Goal: Information Seeking & Learning: Check status

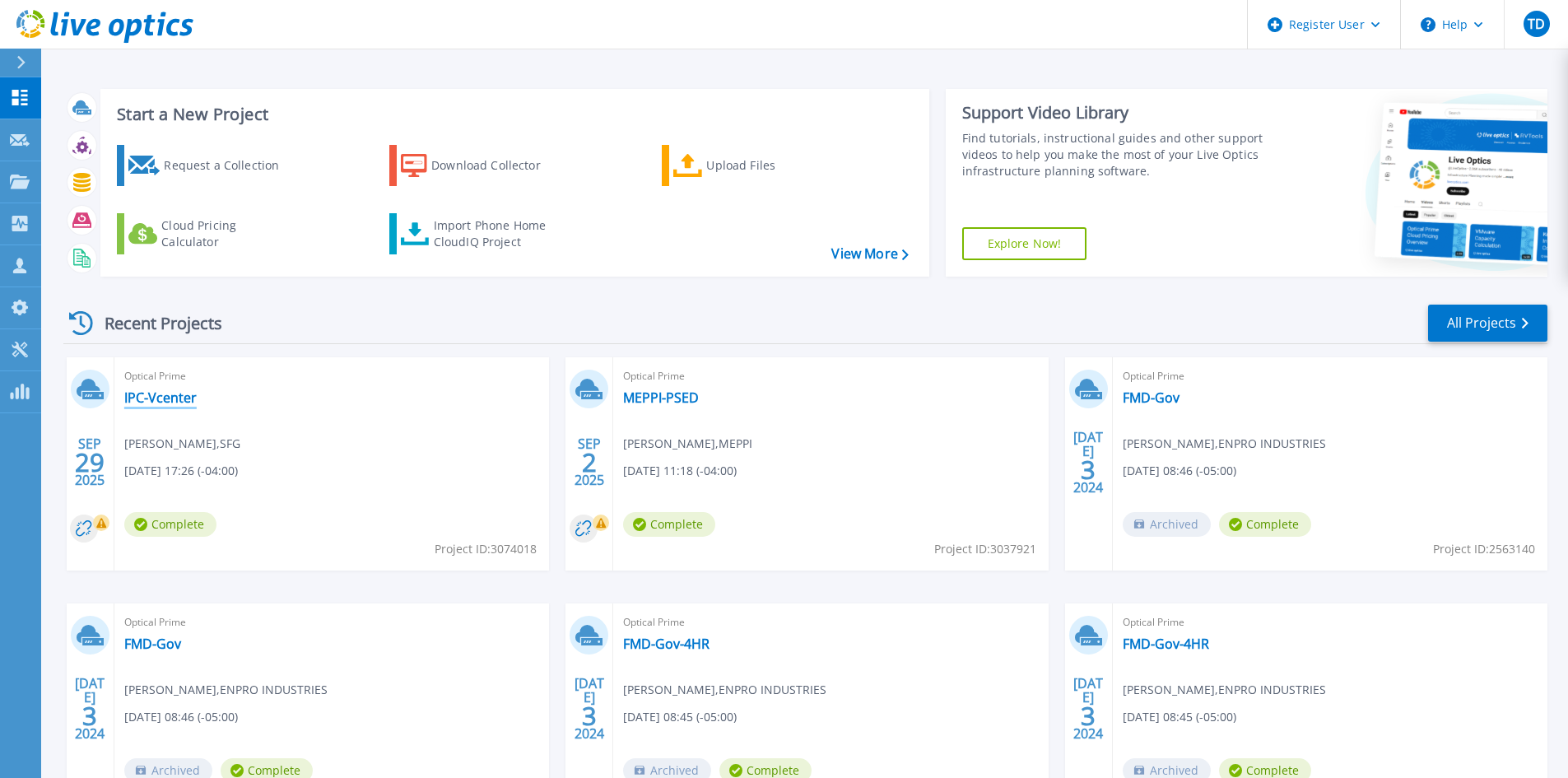
click at [162, 397] on link "IPC-Vcenter" at bounding box center [160, 397] width 73 height 16
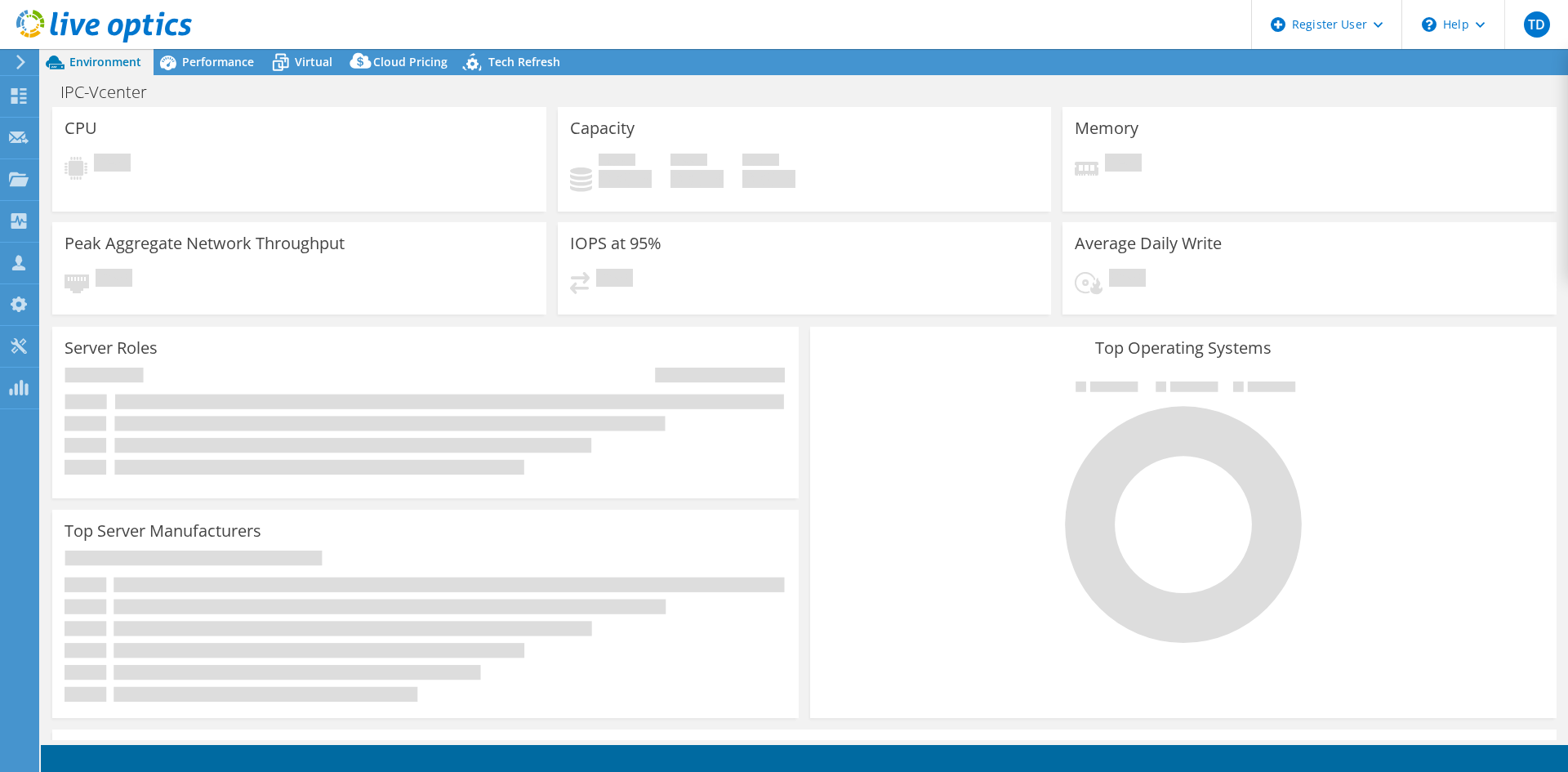
select select "USD"
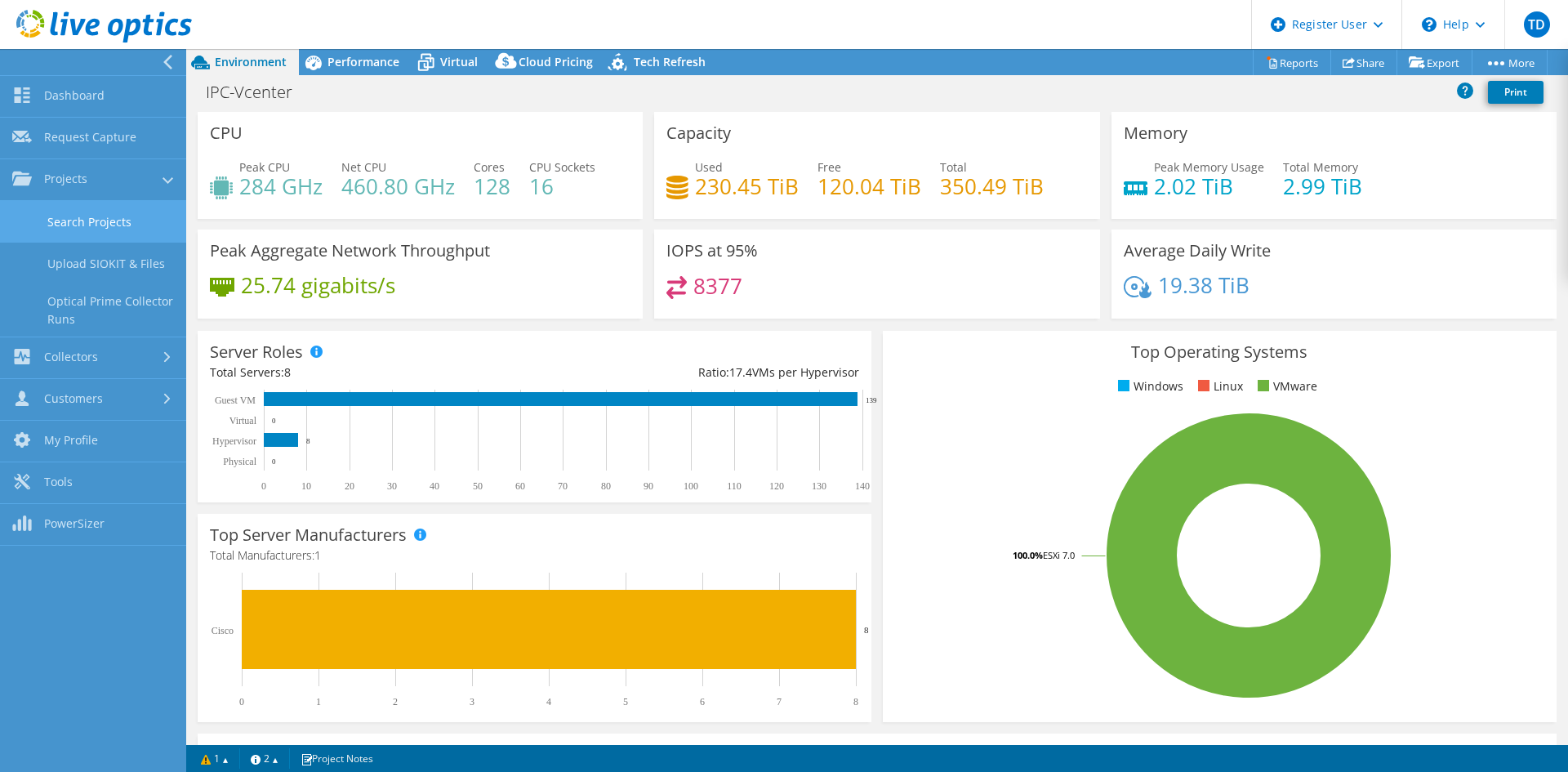
click at [57, 228] on link "Search Projects" at bounding box center [93, 221] width 187 height 41
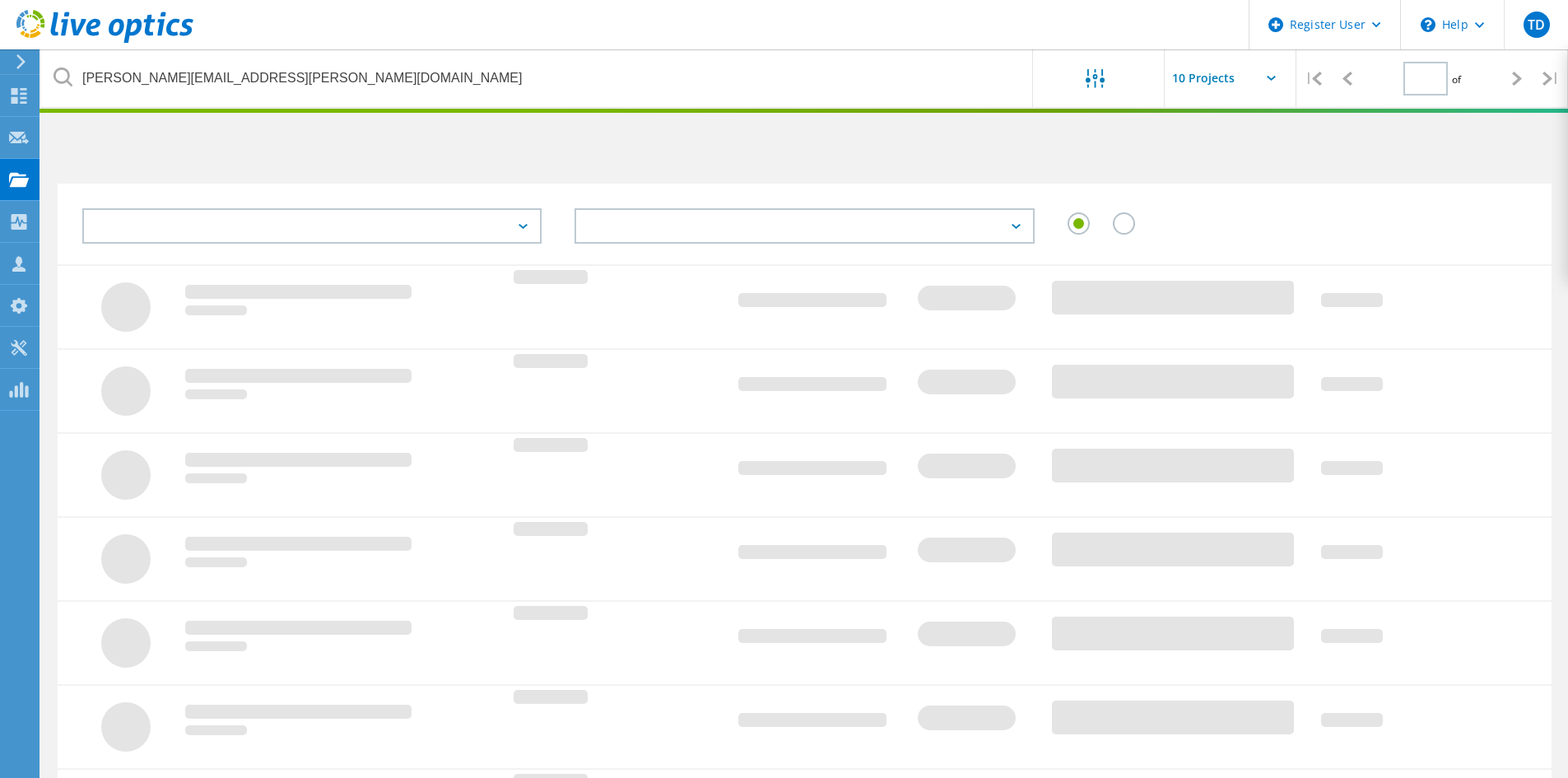
type input "1"
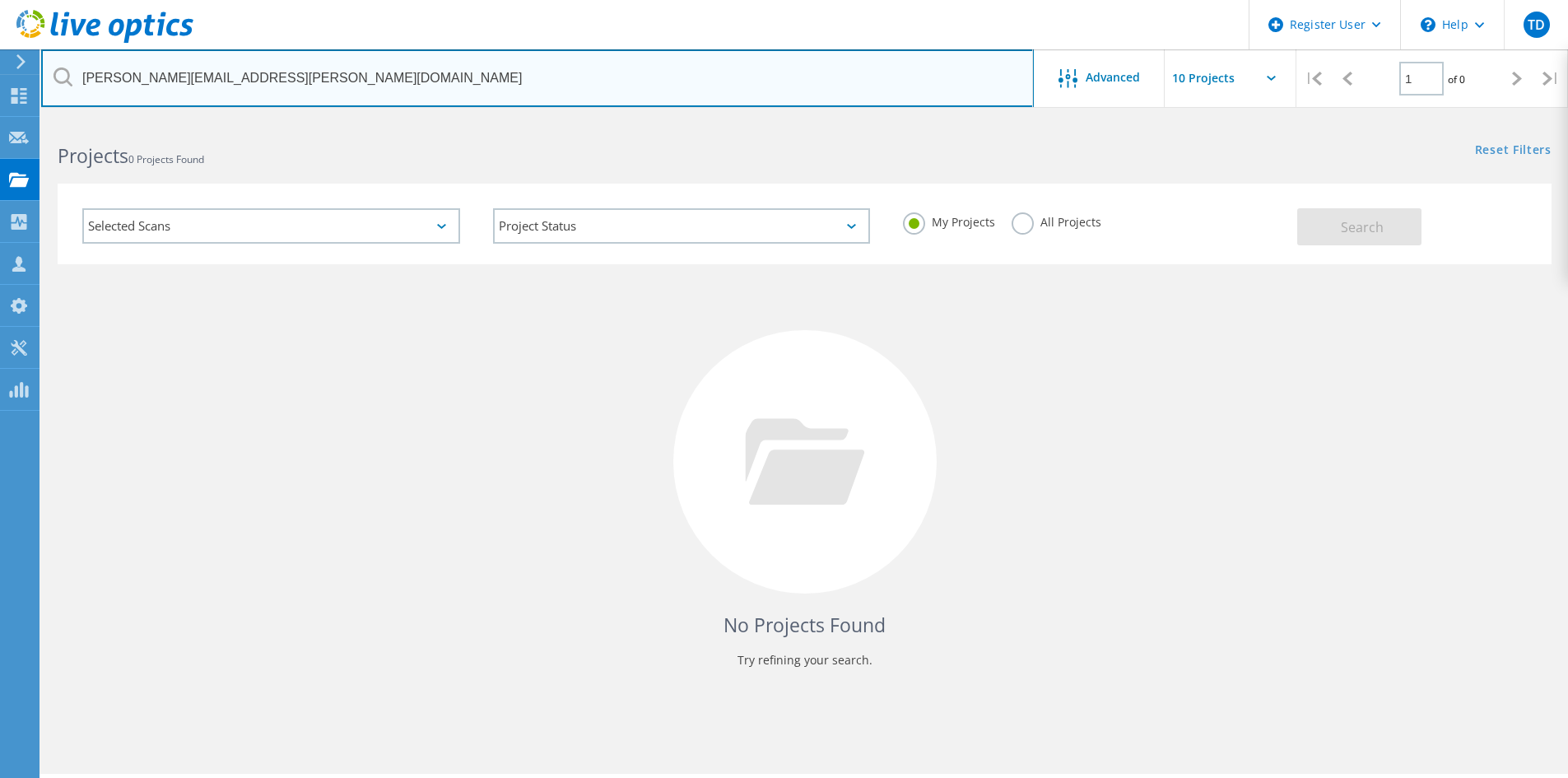
click at [407, 74] on input "[PERSON_NAME][EMAIL_ADDRESS][PERSON_NAME][DOMAIN_NAME]" at bounding box center [537, 78] width 992 height 57
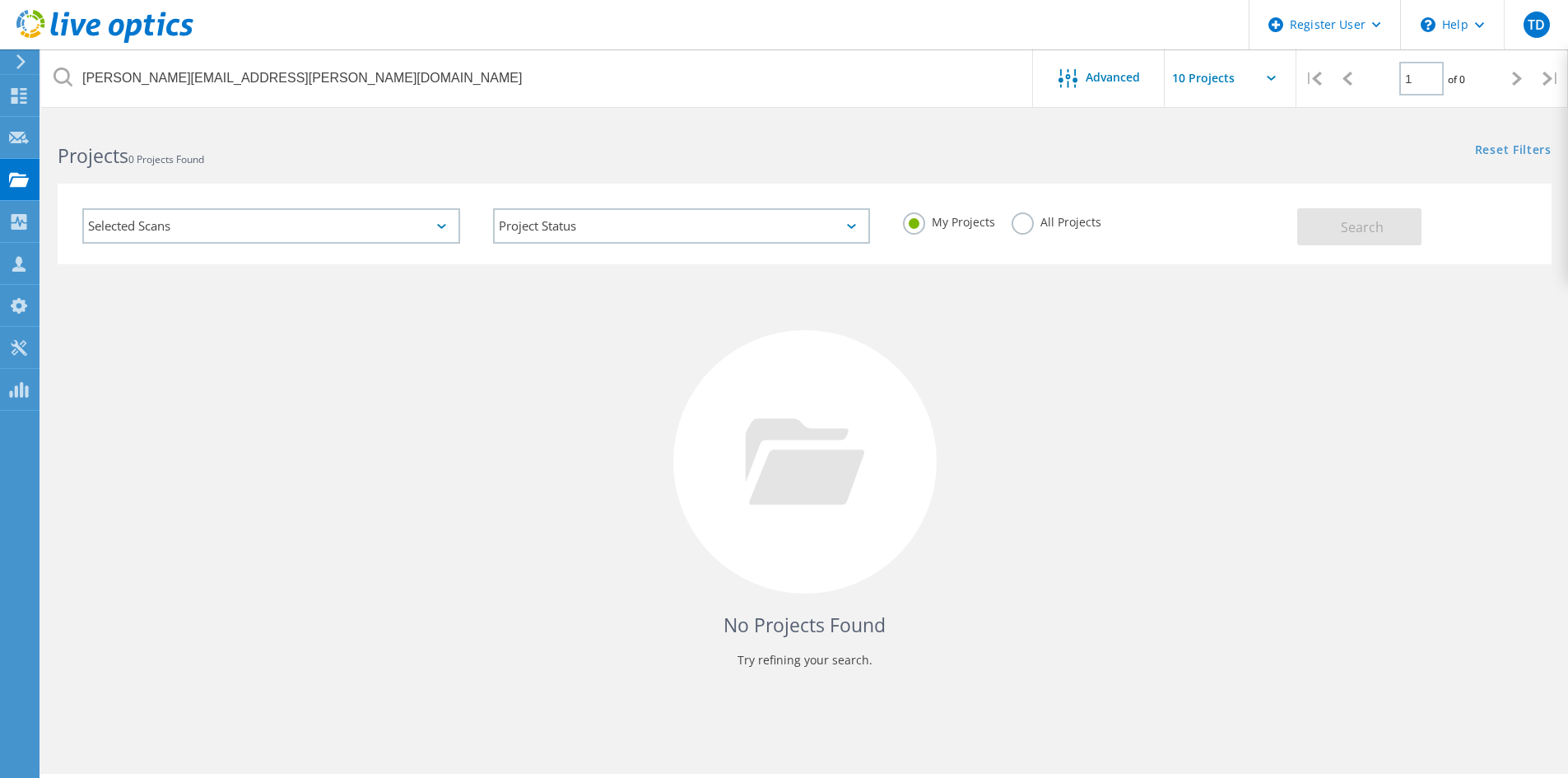
click at [1026, 228] on label "All Projects" at bounding box center [1056, 220] width 90 height 16
click at [0, 0] on input "All Projects" at bounding box center [0, 0] width 0 height 0
click at [1205, 89] on input "text" at bounding box center [1247, 78] width 165 height 57
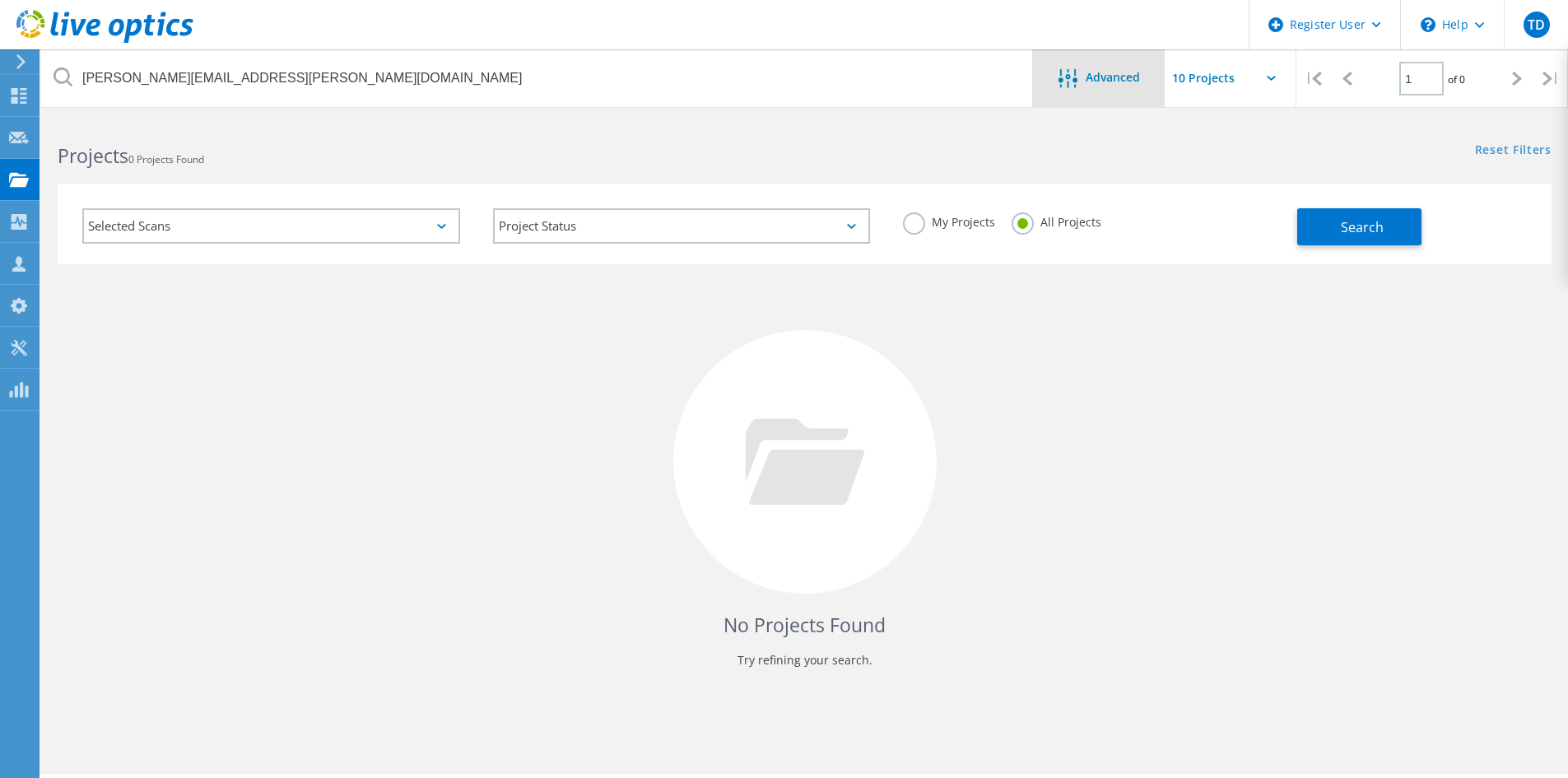
click at [1129, 79] on span "Advanced" at bounding box center [1113, 78] width 54 height 12
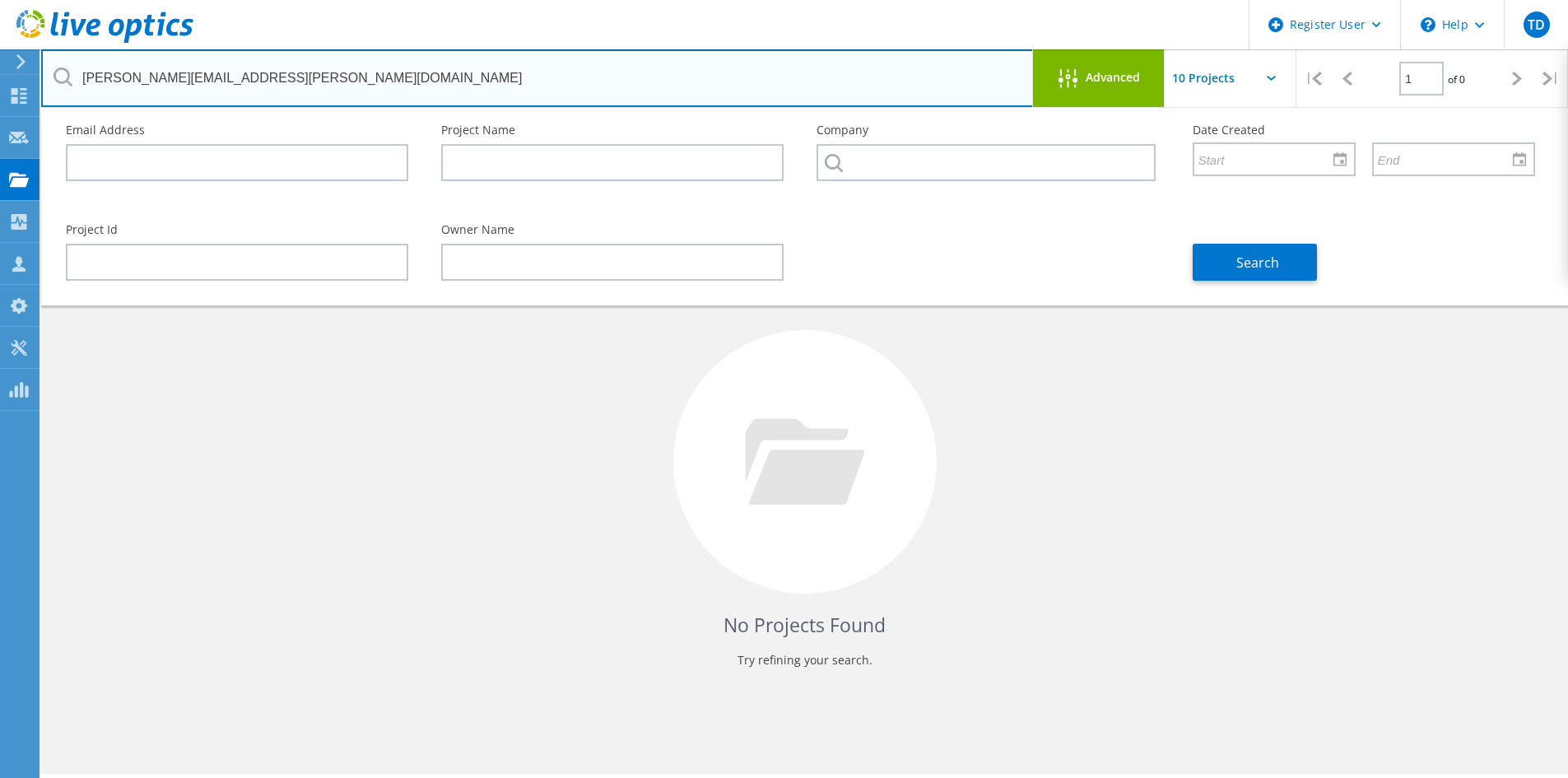
click at [776, 57] on input "[PERSON_NAME][EMAIL_ADDRESS][PERSON_NAME][DOMAIN_NAME]" at bounding box center [537, 78] width 992 height 57
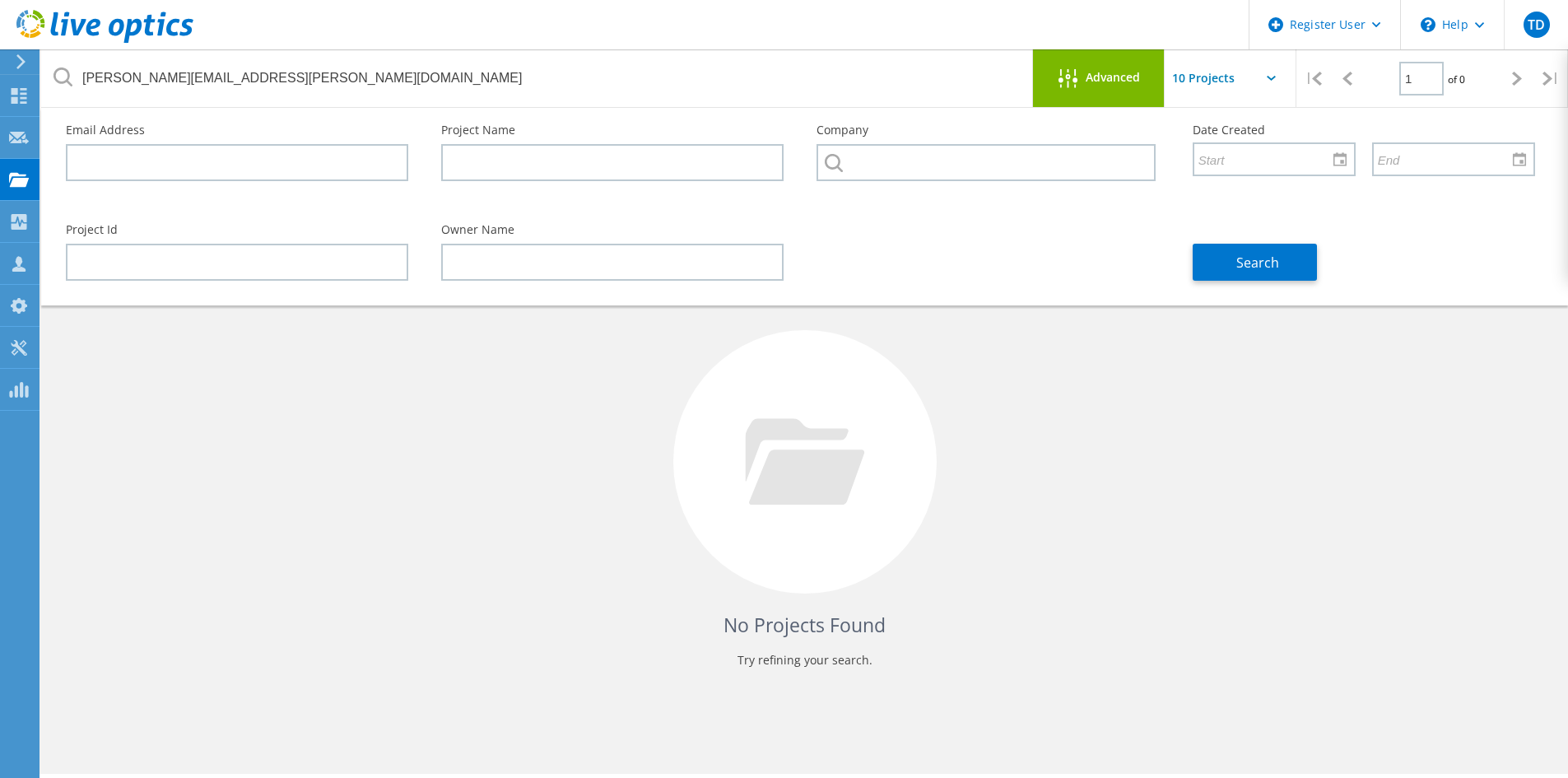
click at [582, 528] on div "No Projects Found Try refining your search." at bounding box center [804, 477] width 1494 height 425
click at [1239, 258] on span "Search" at bounding box center [1258, 263] width 43 height 18
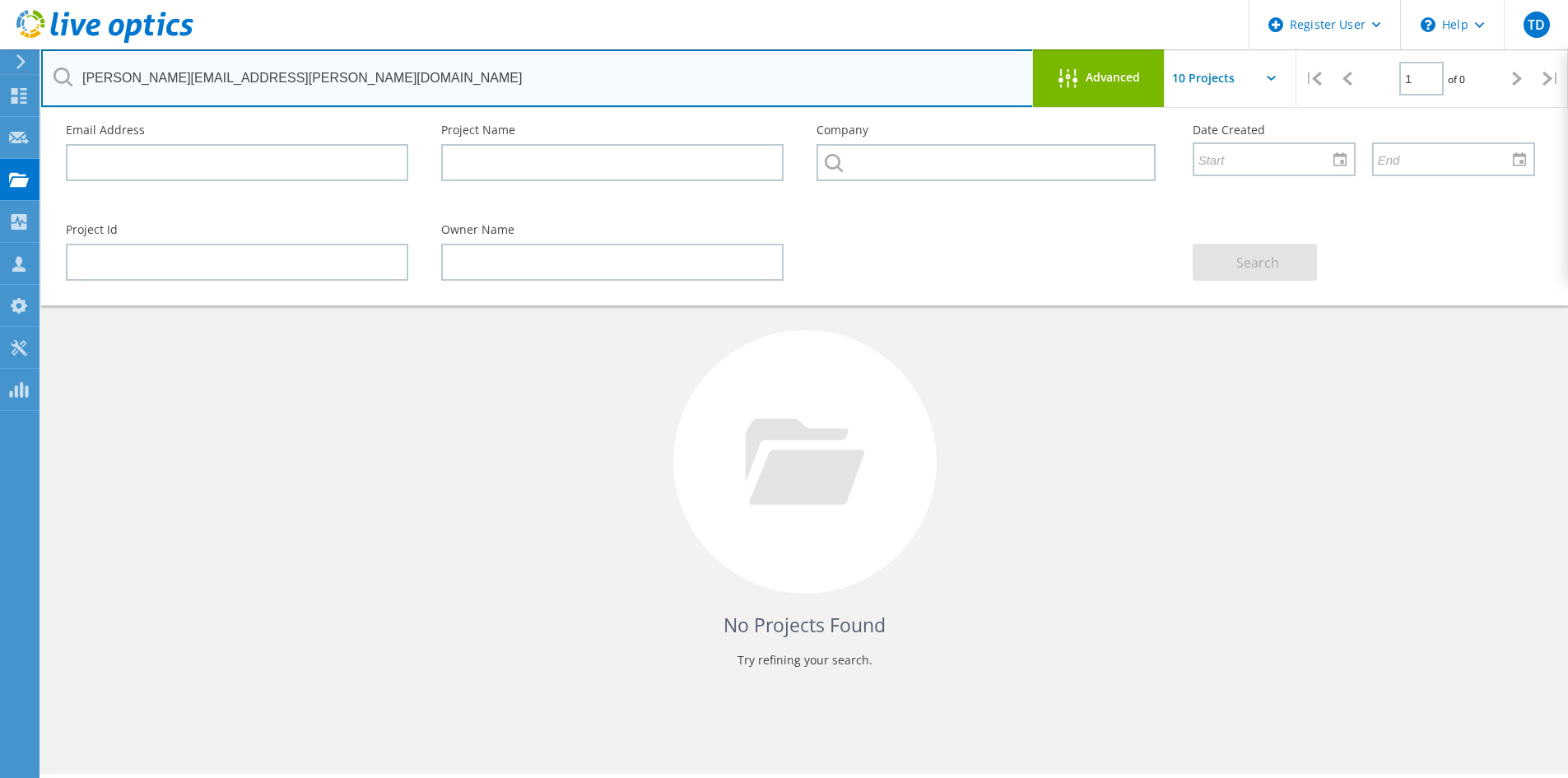
drag, startPoint x: 336, startPoint y: 76, endPoint x: 74, endPoint y: 94, distance: 262.6
click at [74, 94] on input "[PERSON_NAME][EMAIL_ADDRESS][PERSON_NAME][DOMAIN_NAME]" at bounding box center [537, 78] width 992 height 57
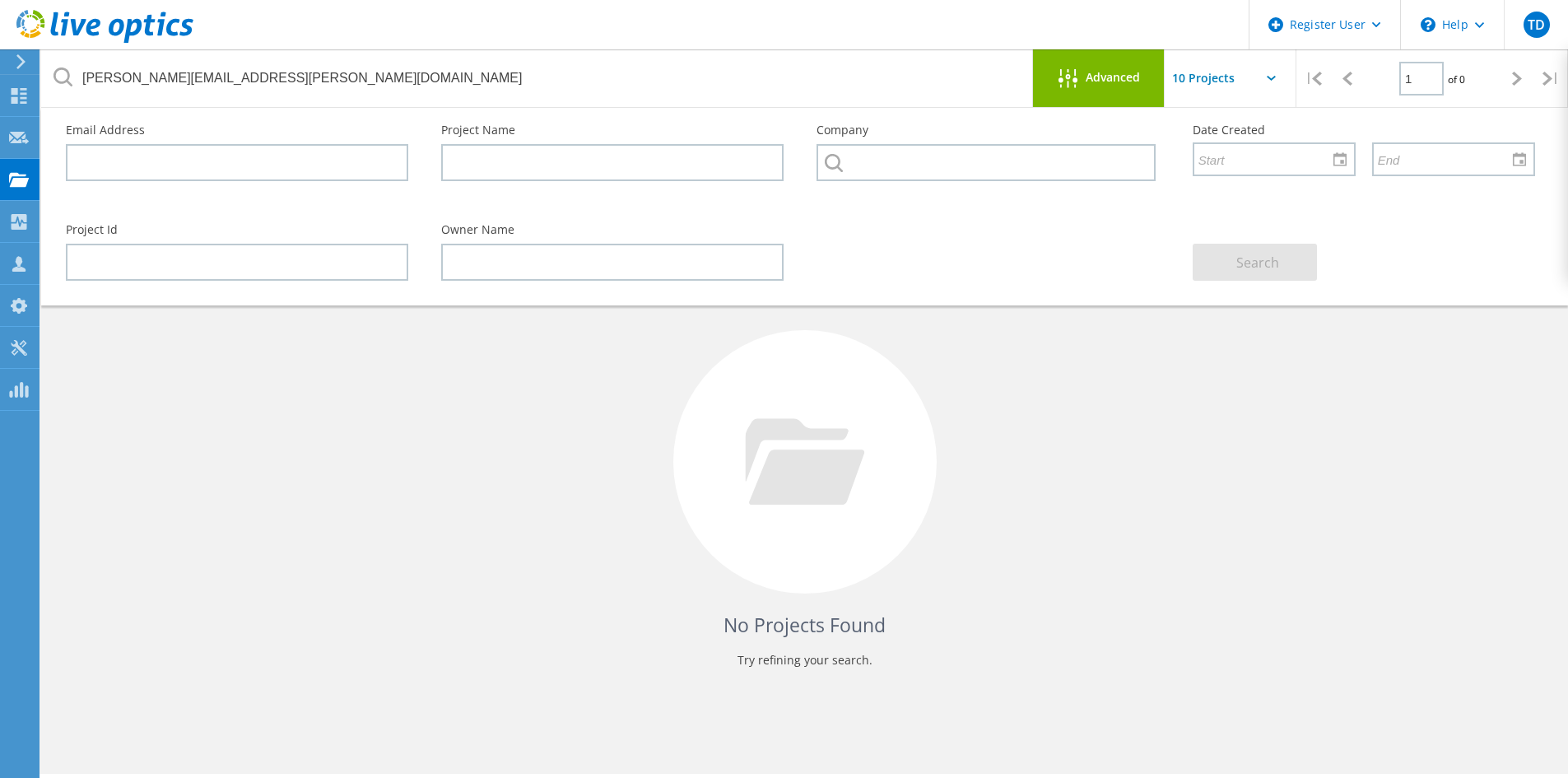
click at [171, 547] on div "No Projects Found Try refining your search." at bounding box center [804, 477] width 1494 height 425
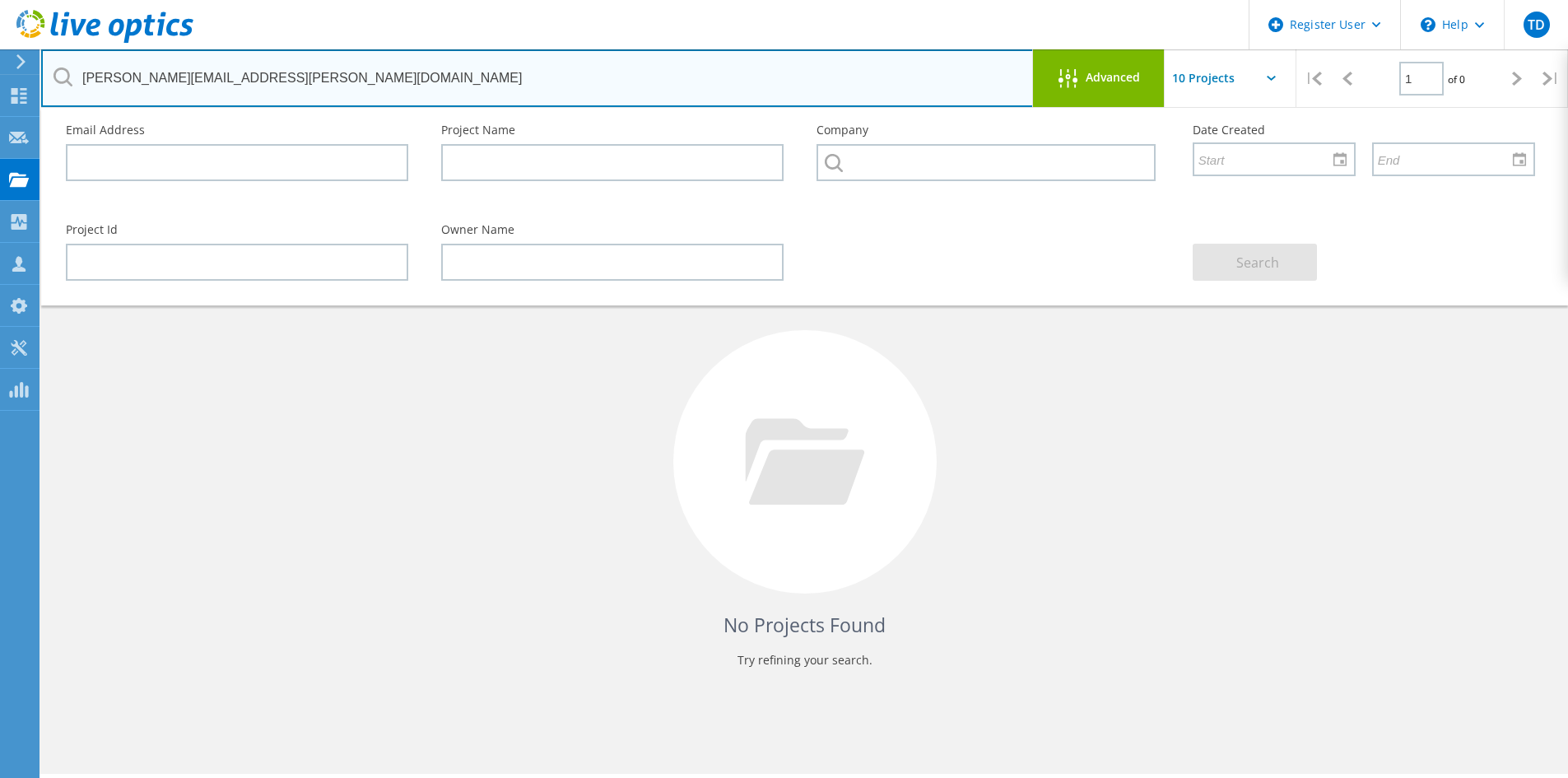
drag, startPoint x: 290, startPoint y: 93, endPoint x: 57, endPoint y: 112, distance: 233.8
click at [57, 119] on lo-project-search "[EMAIL_ADDRESS][PERSON_NAME][DOMAIN_NAME] Advanced Pull down to refresh... Rele…" at bounding box center [804, 414] width 1527 height 589
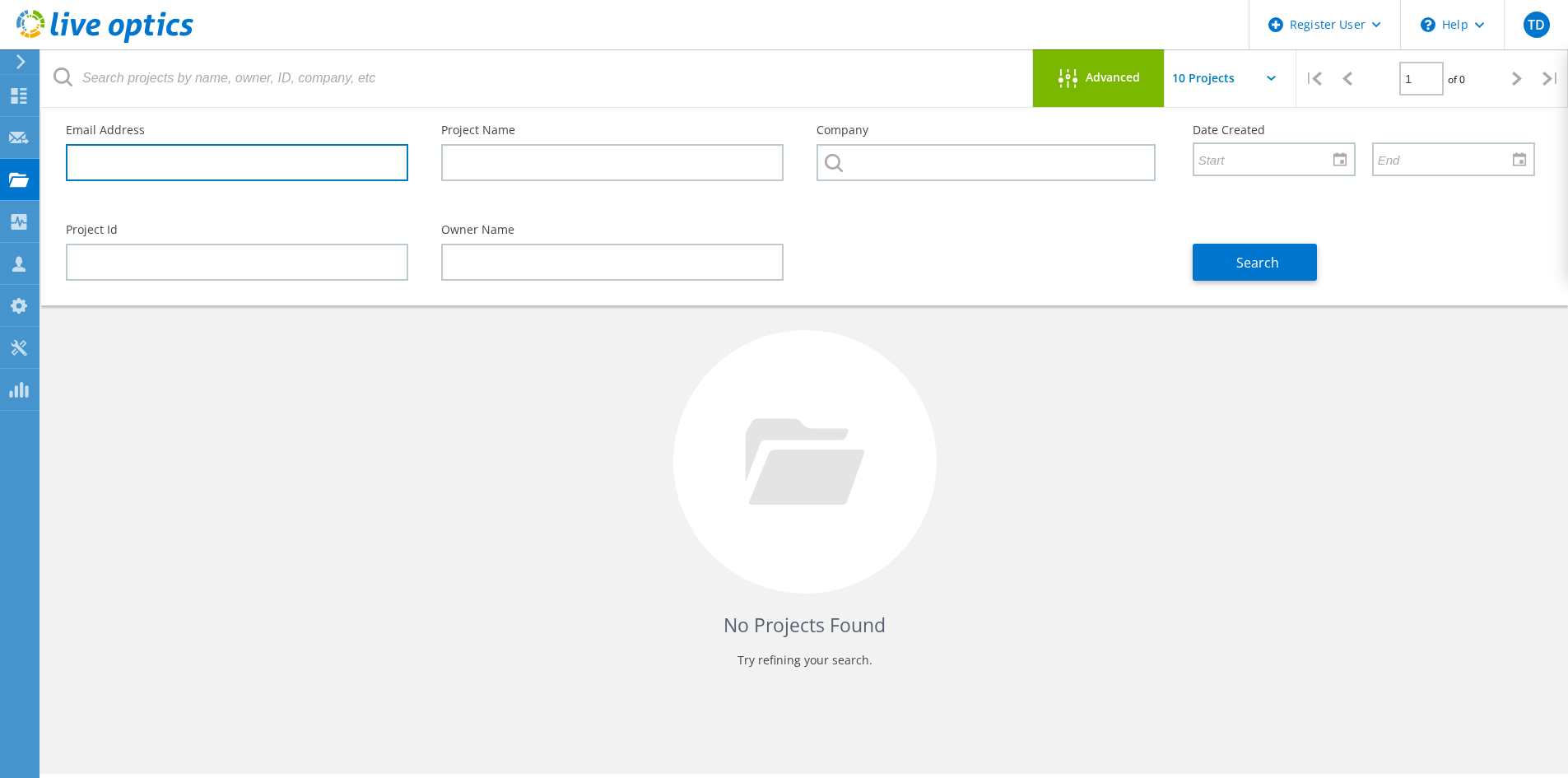
click at [144, 173] on input "text" at bounding box center [236, 163] width 342 height 37
paste input "[PERSON_NAME][EMAIL_ADDRESS][PERSON_NAME][DOMAIN_NAME]"
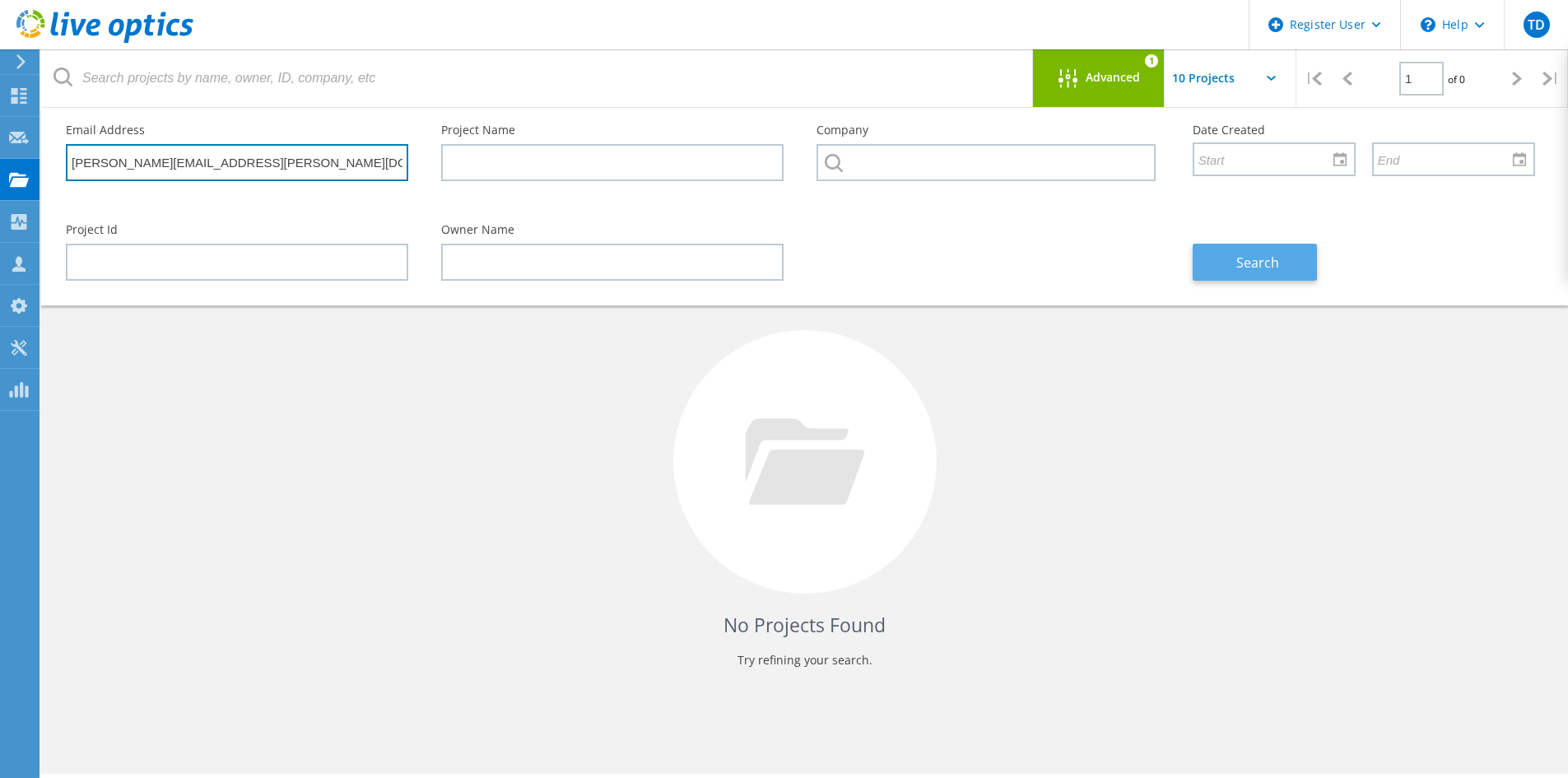
type input "[PERSON_NAME][EMAIL_ADDRESS][PERSON_NAME][DOMAIN_NAME]"
click at [1251, 262] on span "Search" at bounding box center [1258, 263] width 43 height 18
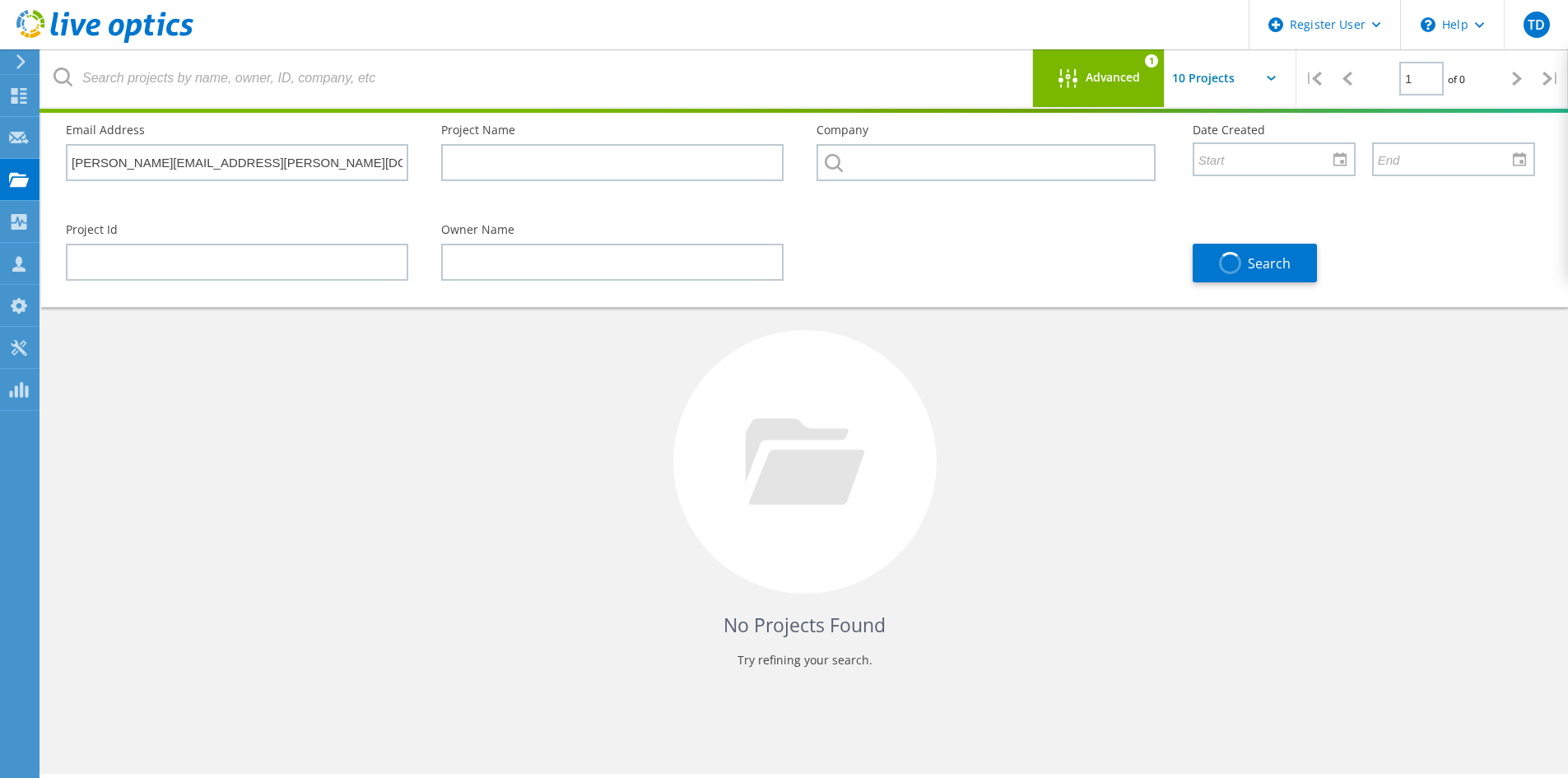
click at [1086, 76] on span "Advanced" at bounding box center [1113, 78] width 54 height 12
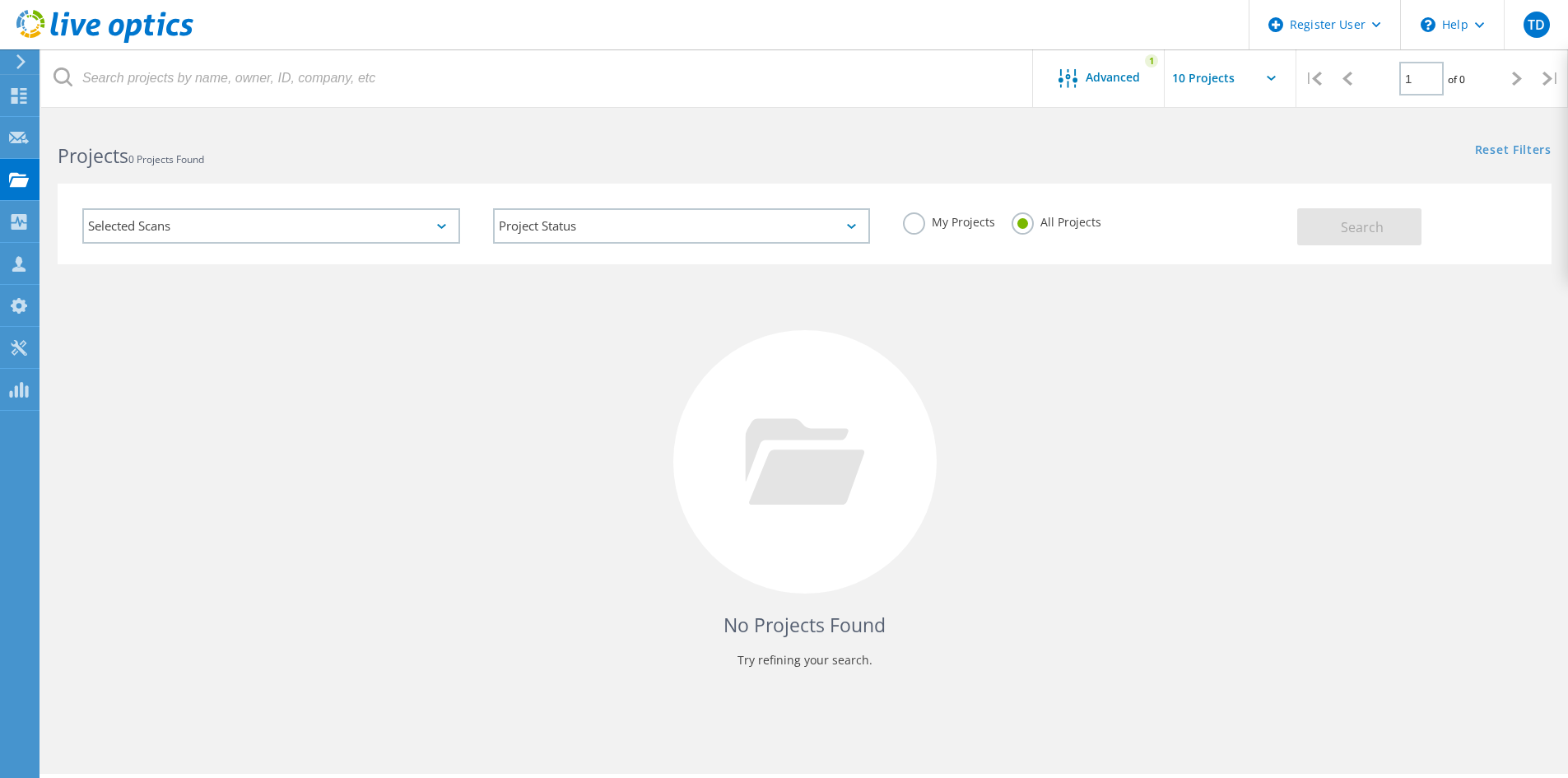
click at [1183, 91] on input "text" at bounding box center [1247, 78] width 165 height 57
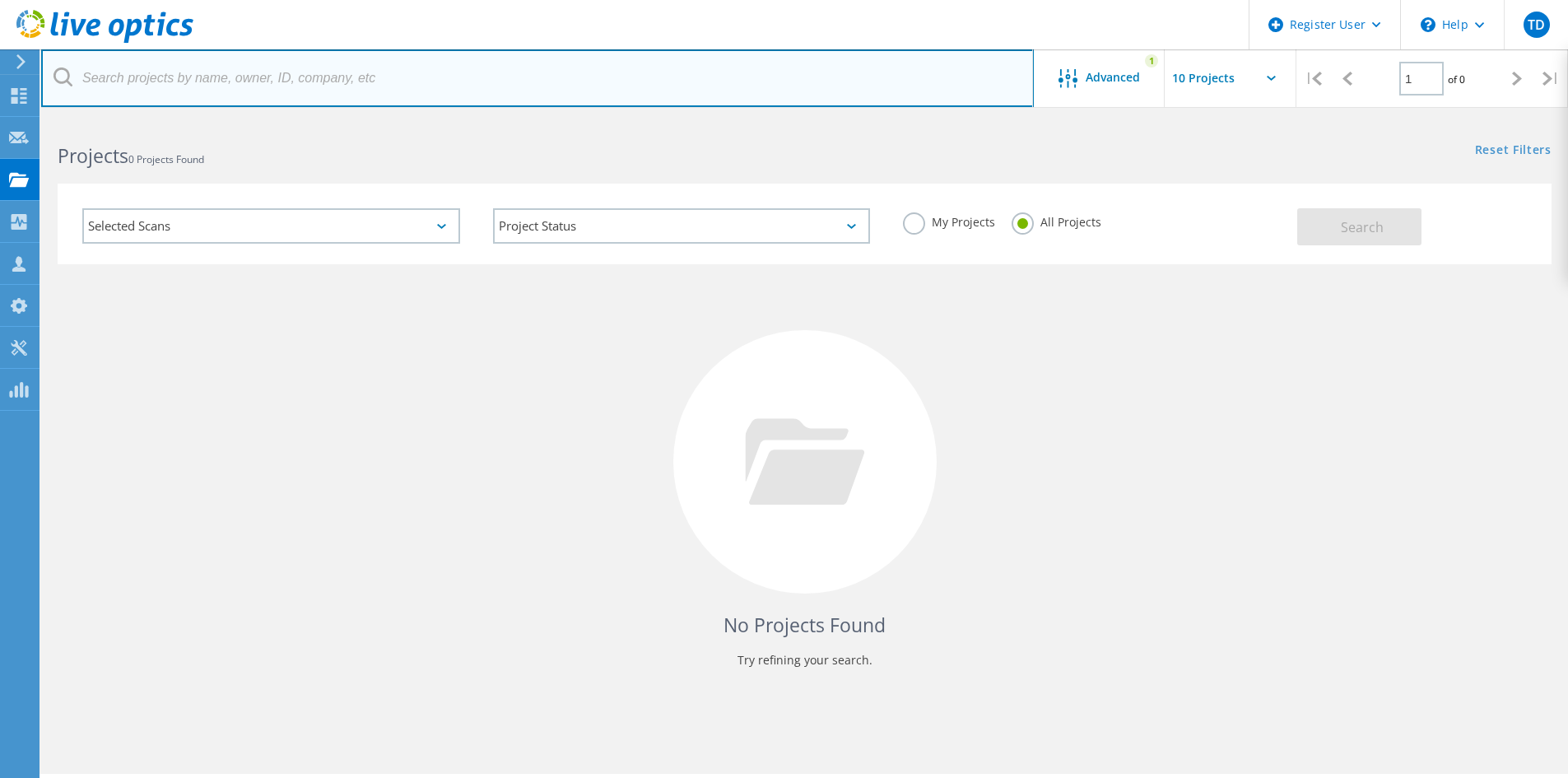
click at [695, 78] on input "text" at bounding box center [537, 78] width 992 height 57
paste input "[PERSON_NAME][EMAIL_ADDRESS][PERSON_NAME][DOMAIN_NAME]"
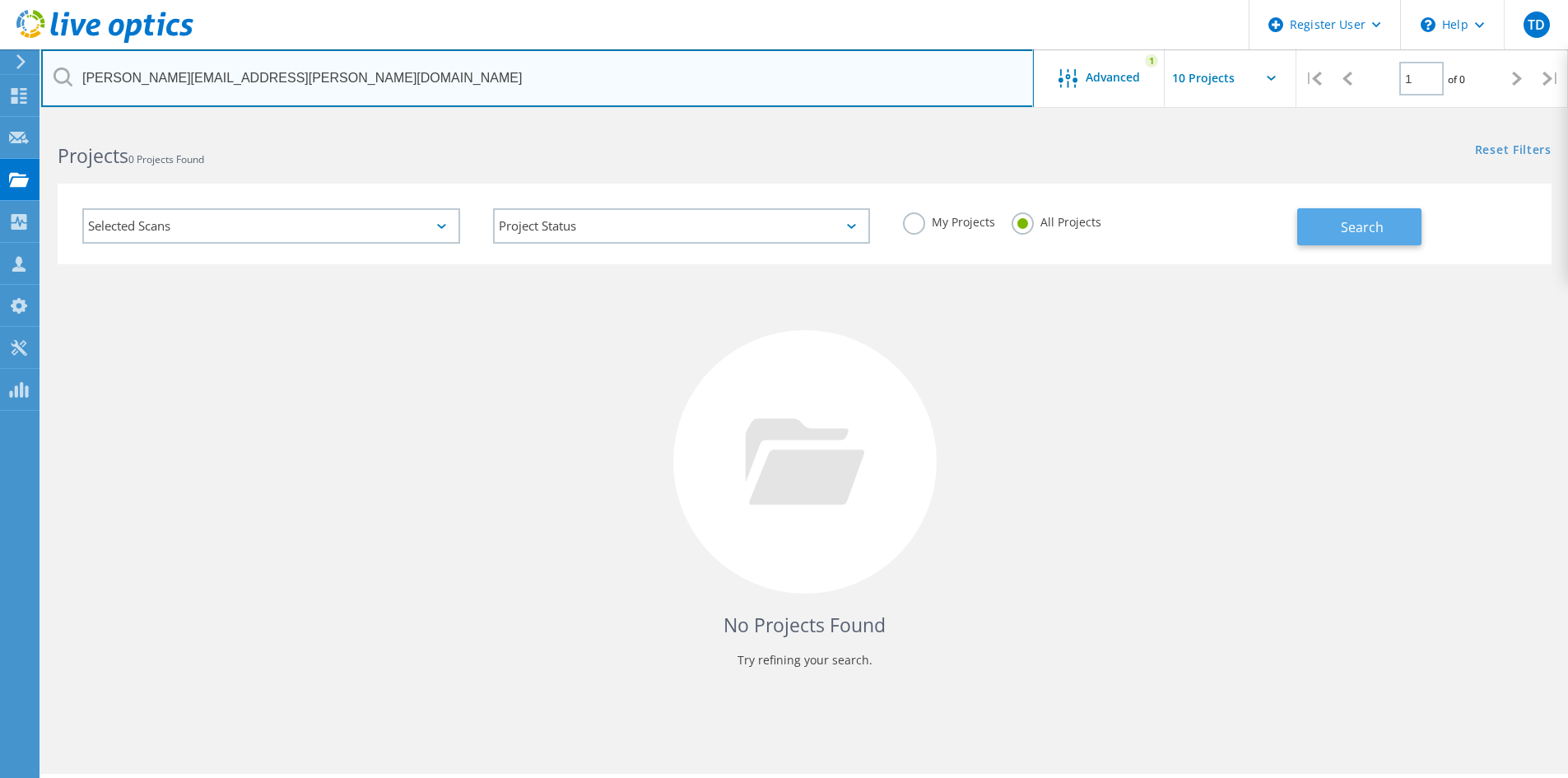
type input "[PERSON_NAME][EMAIL_ADDRESS][PERSON_NAME][DOMAIN_NAME]"
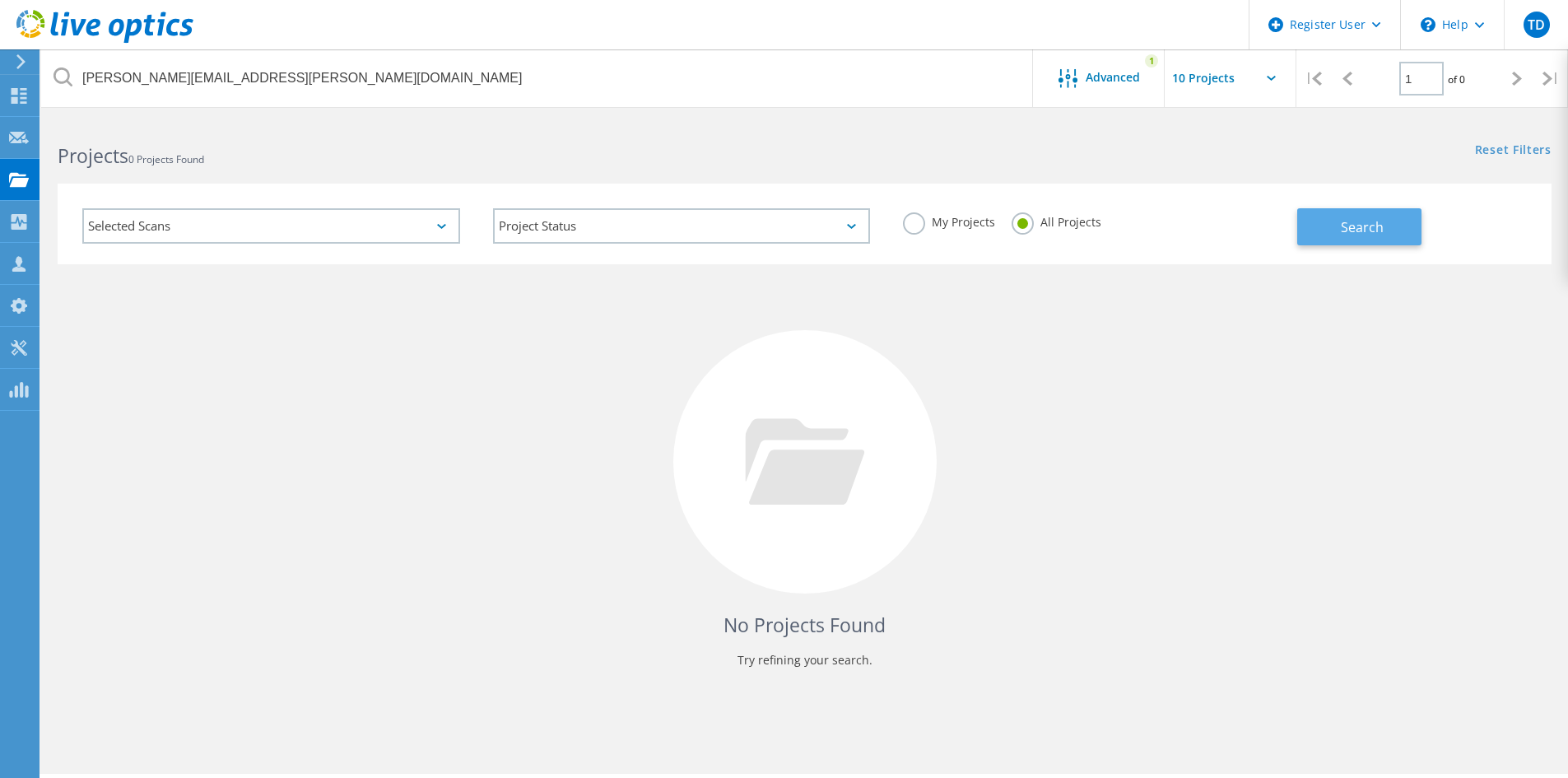
click at [1354, 221] on span "Search" at bounding box center [1363, 227] width 43 height 18
